Goal: Task Accomplishment & Management: Use online tool/utility

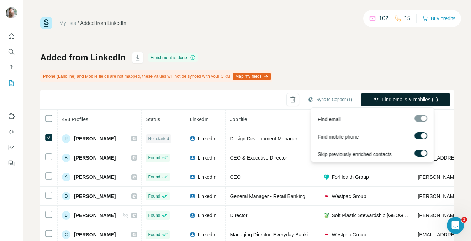
click at [383, 94] on button "Find emails & mobiles (1)" at bounding box center [405, 99] width 90 height 13
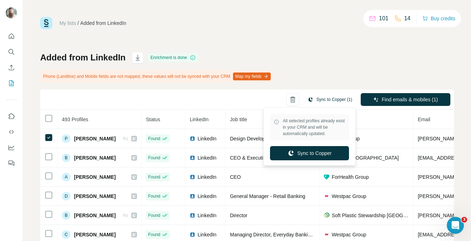
click at [331, 96] on button "Sync to Copper (1)" at bounding box center [329, 99] width 54 height 11
click at [318, 148] on button "Sync to Copper" at bounding box center [309, 153] width 79 height 14
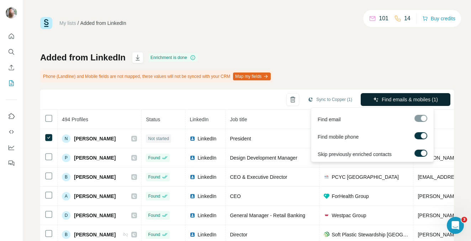
click at [394, 104] on button "Find emails & mobiles (1)" at bounding box center [405, 99] width 90 height 13
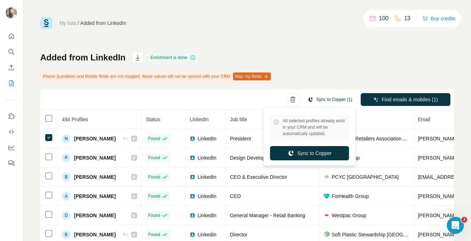
click at [333, 102] on button "Sync to Copper (1)" at bounding box center [329, 99] width 54 height 11
click at [311, 154] on button "Sync to Copper" at bounding box center [309, 153] width 79 height 14
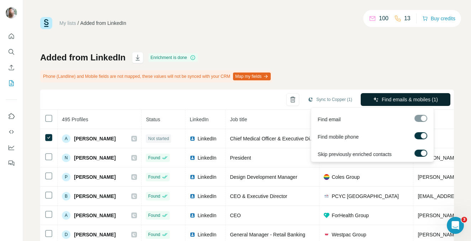
click at [425, 95] on button "Find emails & mobiles (1)" at bounding box center [405, 99] width 90 height 13
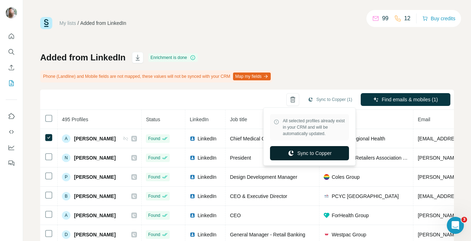
click at [321, 150] on button "Sync to Copper" at bounding box center [309, 153] width 79 height 14
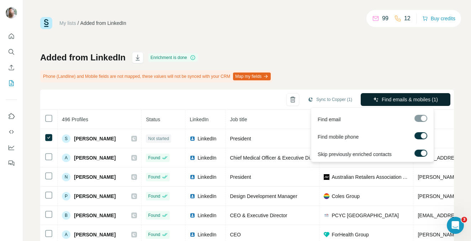
click at [396, 100] on span "Find emails & mobiles (1)" at bounding box center [409, 99] width 56 height 7
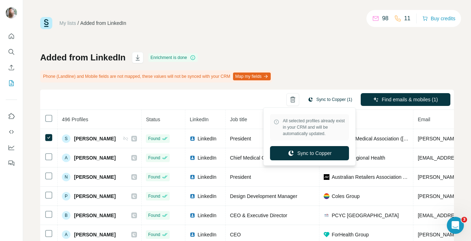
click at [318, 101] on button "Sync to Copper (1)" at bounding box center [329, 99] width 54 height 11
click at [308, 151] on button "Sync to Copper" at bounding box center [309, 153] width 79 height 14
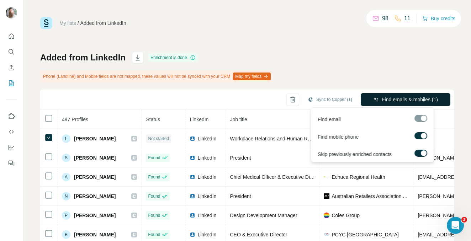
click at [393, 101] on span "Find emails & mobiles (1)" at bounding box center [409, 99] width 56 height 7
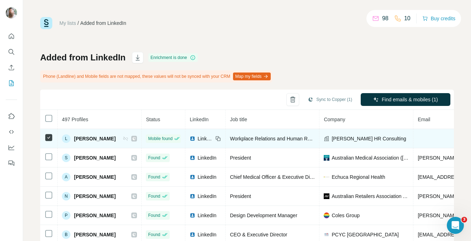
click at [374, 137] on span "[PERSON_NAME] HR Consulting" at bounding box center [368, 138] width 74 height 7
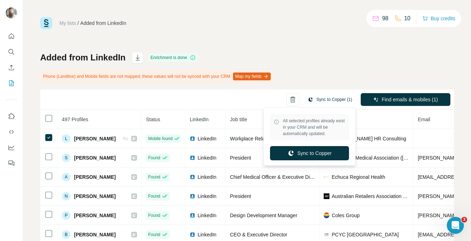
click at [326, 98] on button "Sync to Copper (1)" at bounding box center [329, 99] width 54 height 11
click at [317, 153] on button "Sync to Copper" at bounding box center [309, 153] width 79 height 14
